Goal: Task Accomplishment & Management: Use online tool/utility

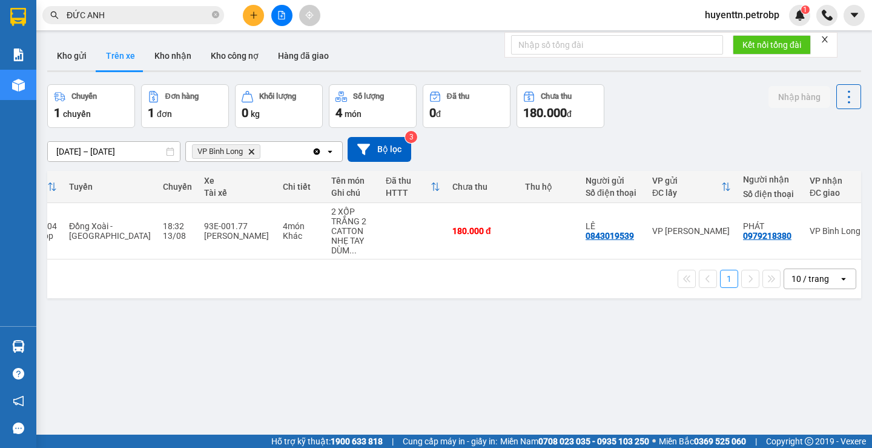
scroll to position [0, 86]
click at [170, 65] on button "Kho nhận" at bounding box center [173, 55] width 56 height 29
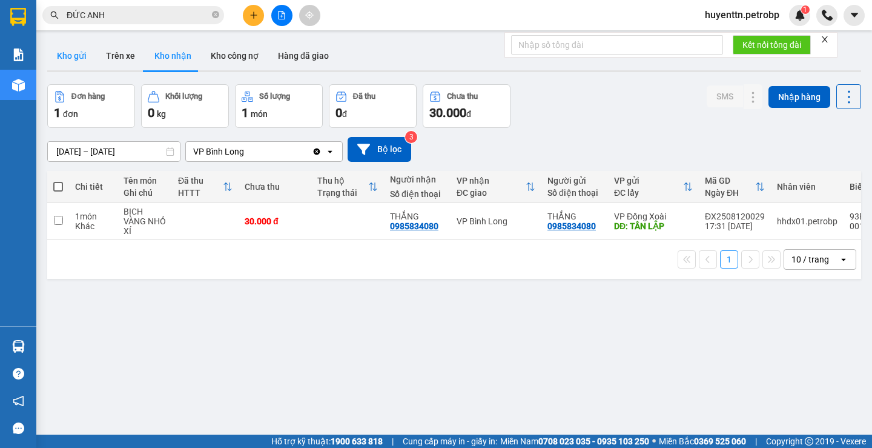
click at [64, 53] on button "Kho gửi" at bounding box center [71, 55] width 49 height 29
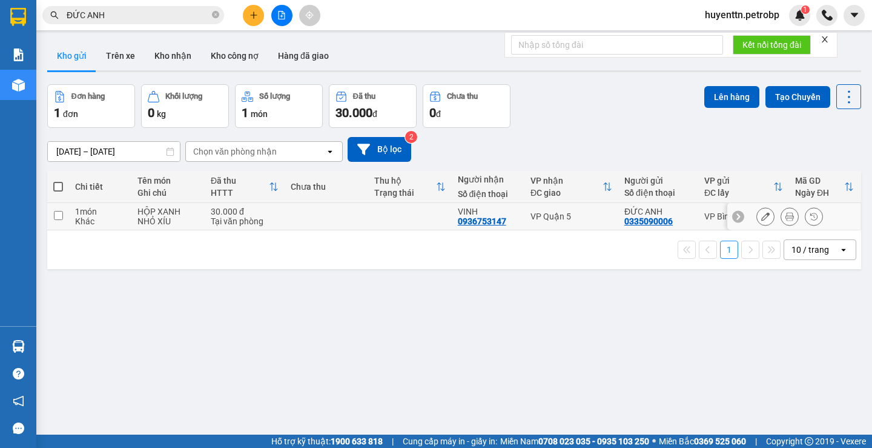
click at [55, 214] on input "checkbox" at bounding box center [58, 215] width 9 height 9
checkbox input "true"
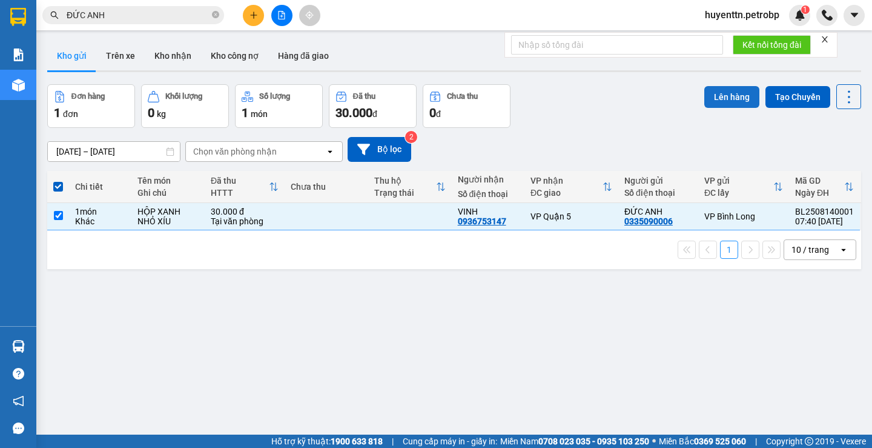
click at [736, 94] on button "Lên hàng" at bounding box center [731, 97] width 55 height 22
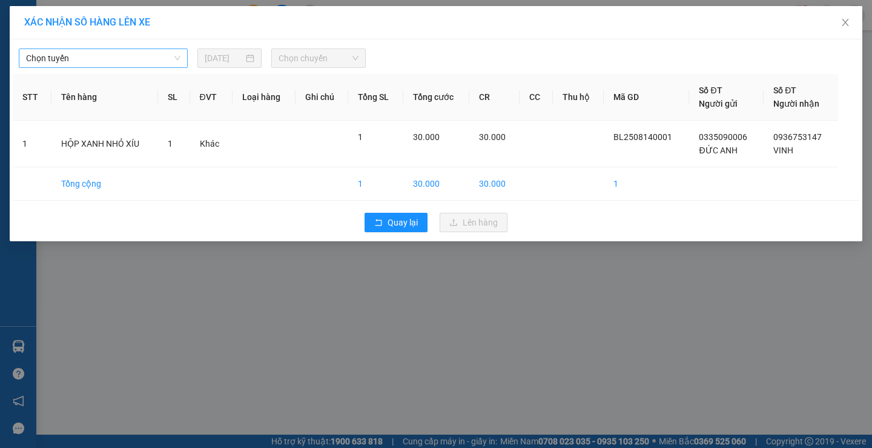
click at [133, 61] on span "Chọn tuyến" at bounding box center [103, 58] width 154 height 18
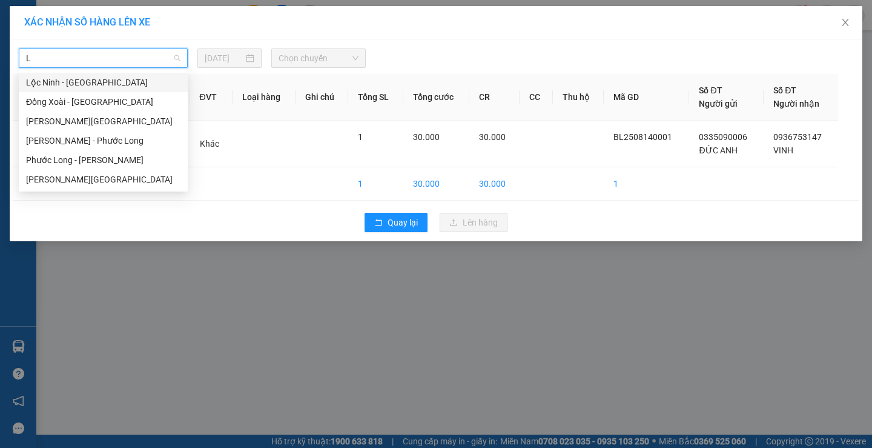
type input "LO"
click at [113, 173] on div "[PERSON_NAME][GEOGRAPHIC_DATA]" at bounding box center [103, 179] width 154 height 13
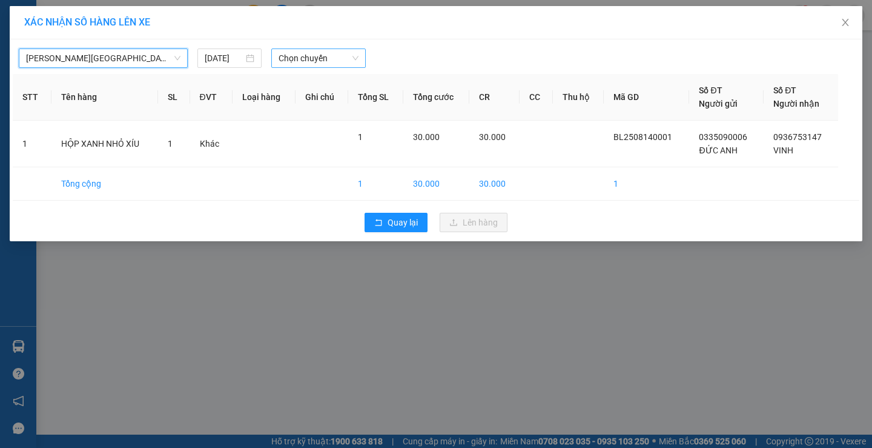
click at [345, 56] on span "Chọn chuyến" at bounding box center [319, 58] width 80 height 18
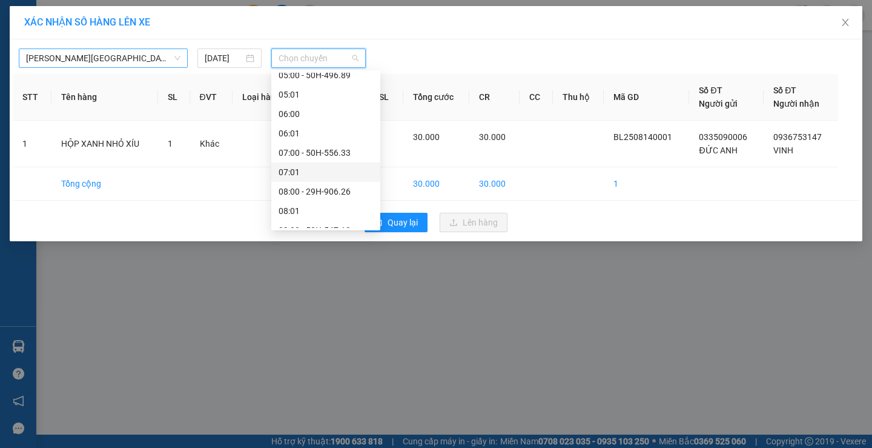
scroll to position [242, 0]
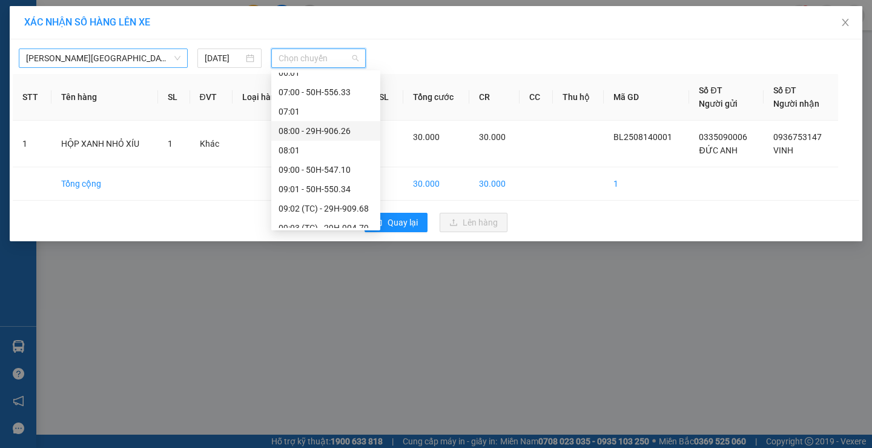
click at [345, 134] on div "08:00 - 29H-906.26" at bounding box center [326, 130] width 94 height 13
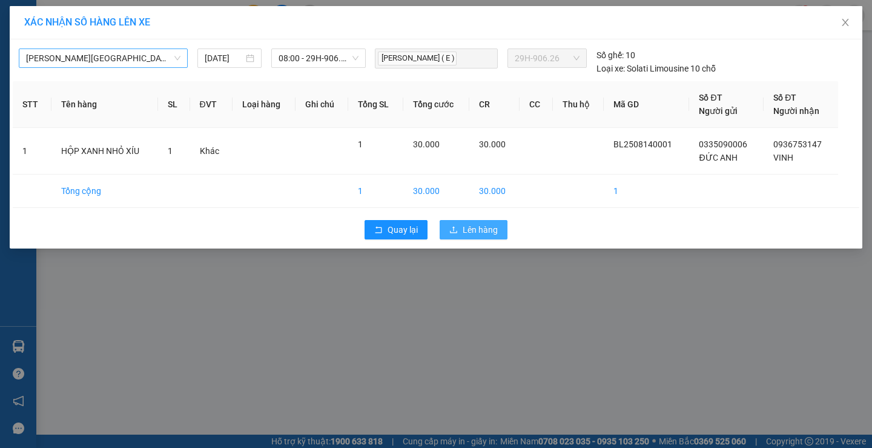
click at [454, 225] on icon "upload" at bounding box center [453, 229] width 8 height 8
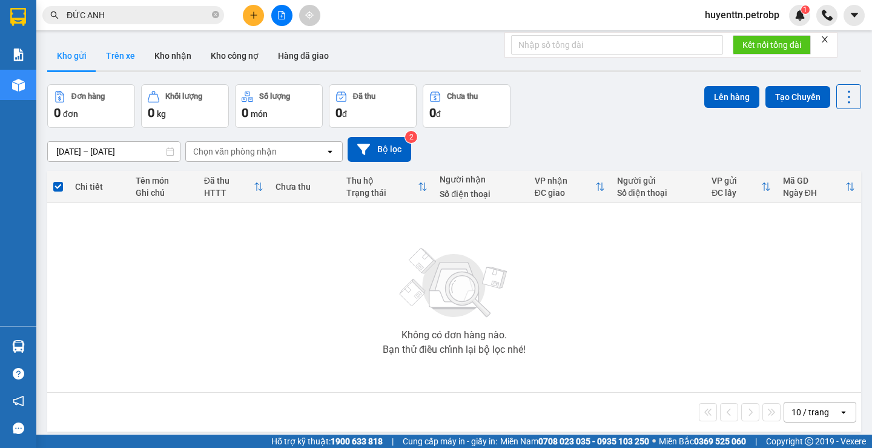
click at [126, 61] on button "Trên xe" at bounding box center [120, 55] width 48 height 29
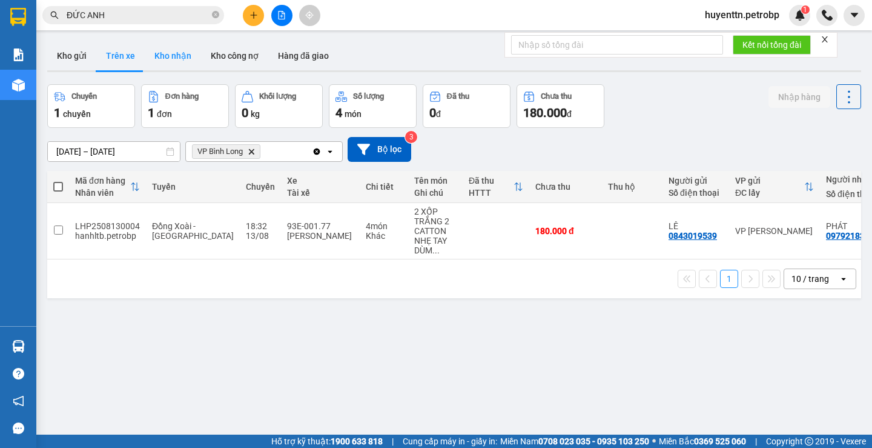
click at [187, 68] on button "Kho nhận" at bounding box center [173, 55] width 56 height 29
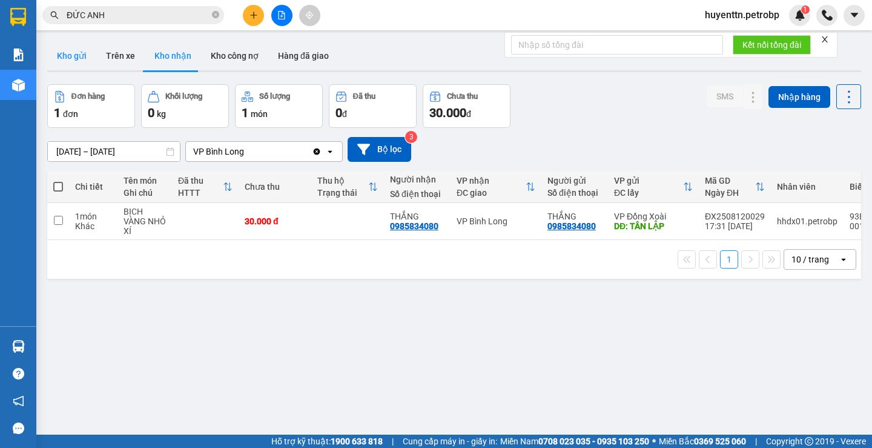
click at [62, 58] on button "Kho gửi" at bounding box center [71, 55] width 49 height 29
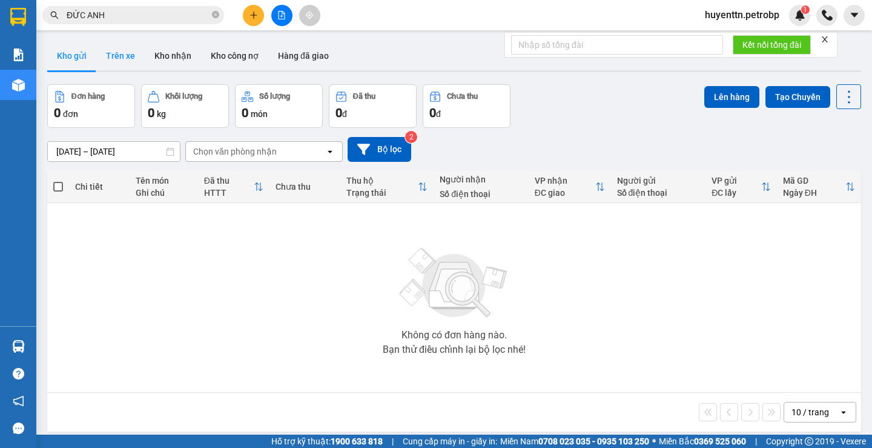
click at [108, 48] on button "Trên xe" at bounding box center [120, 55] width 48 height 29
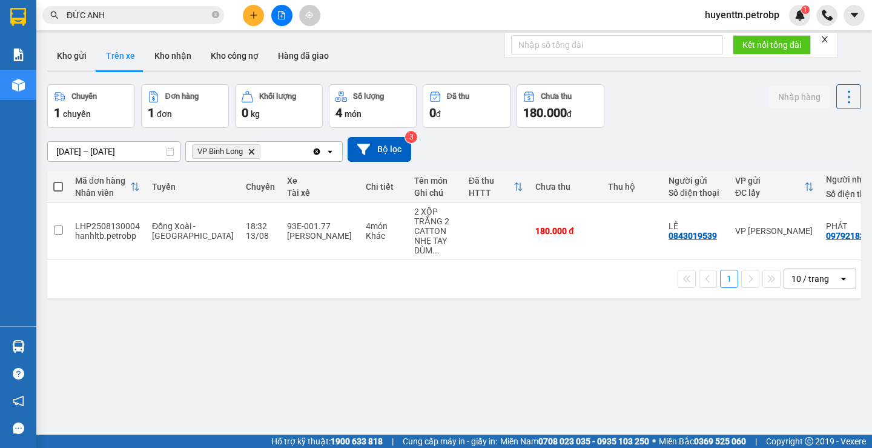
click at [90, 71] on div at bounding box center [454, 71] width 814 height 2
click at [87, 69] on button "Kho gửi" at bounding box center [71, 55] width 49 height 29
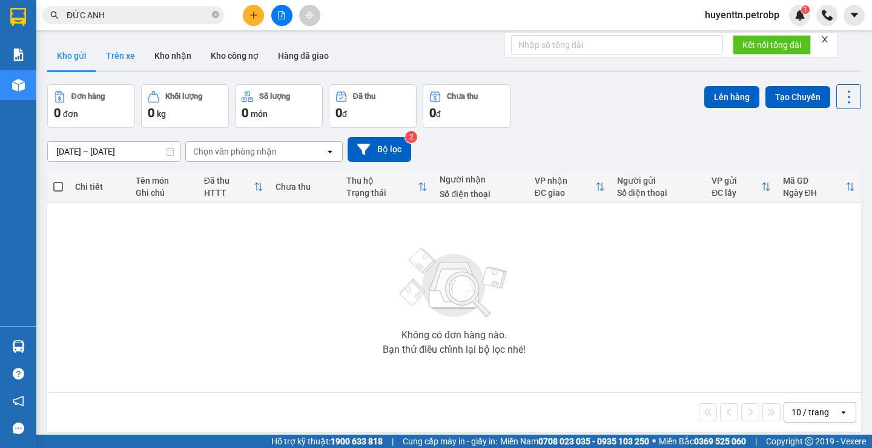
click at [139, 68] on button "Trên xe" at bounding box center [120, 55] width 48 height 29
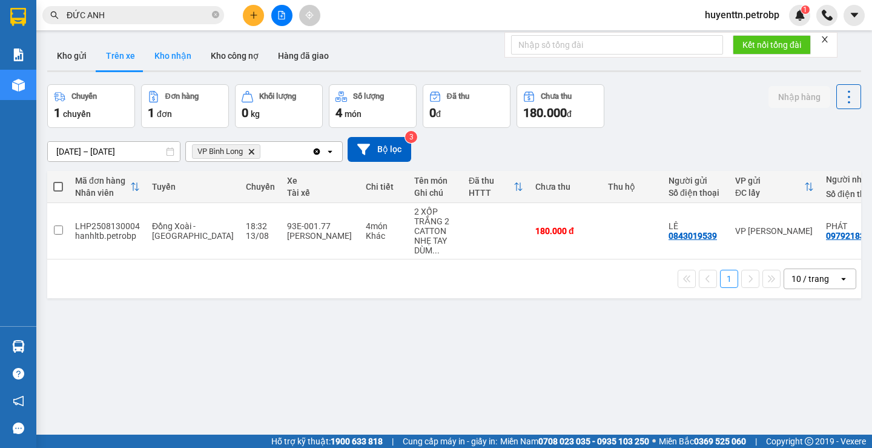
click at [190, 52] on button "Kho nhận" at bounding box center [173, 55] width 56 height 29
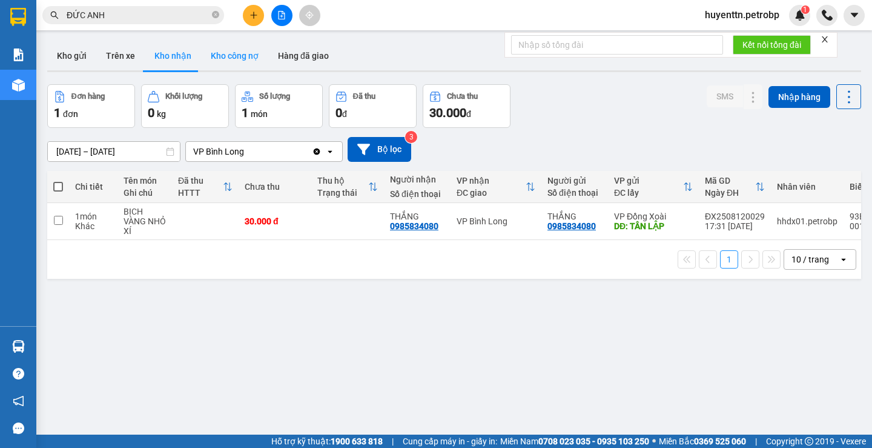
click at [209, 58] on button "Kho công nợ" at bounding box center [234, 55] width 67 height 29
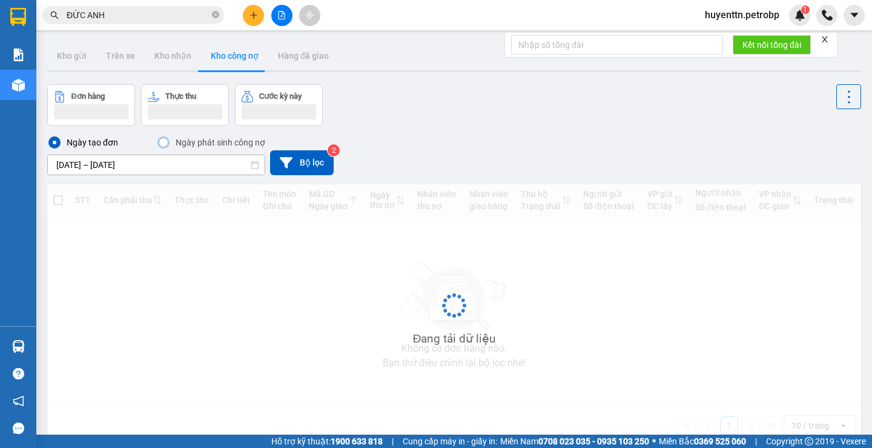
click at [240, 58] on button "Kho công nợ" at bounding box center [234, 55] width 67 height 29
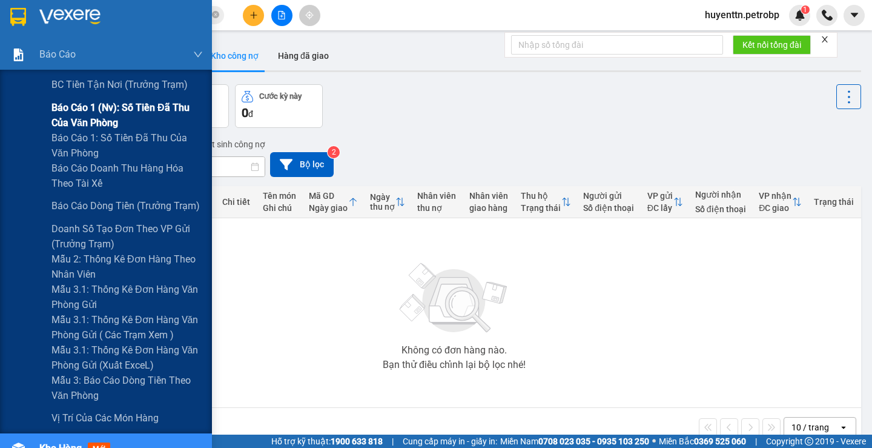
click at [45, 107] on div "Báo cáo 1 (nv): Số tiền đã thu của văn phòng" at bounding box center [106, 115] width 212 height 30
